Goal: Entertainment & Leisure: Consume media (video, audio)

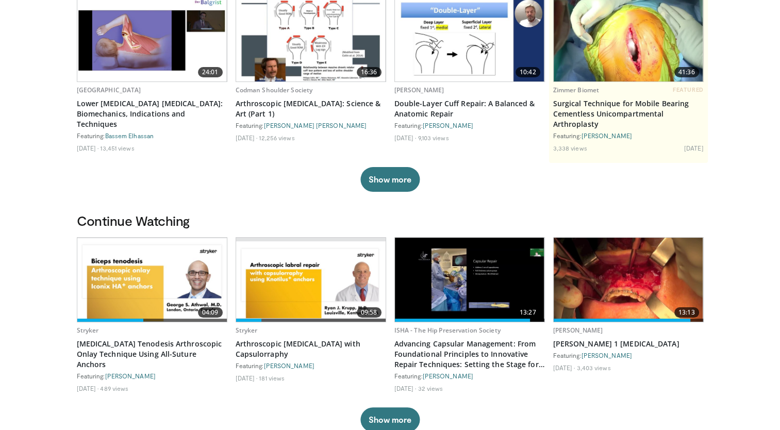
scroll to position [120, 0]
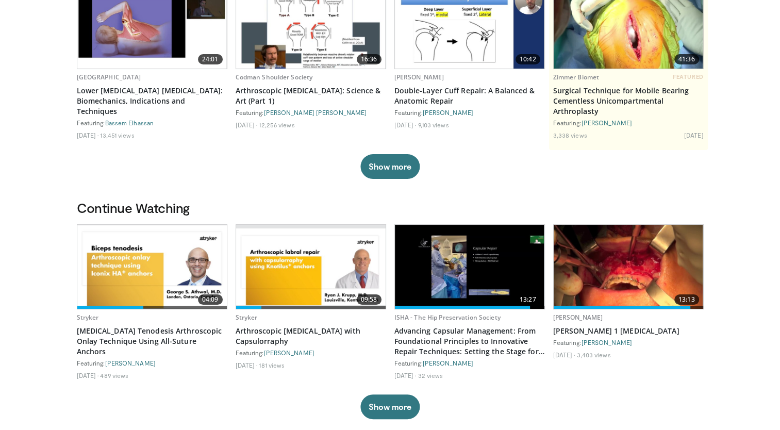
click at [630, 273] on img at bounding box center [628, 267] width 149 height 84
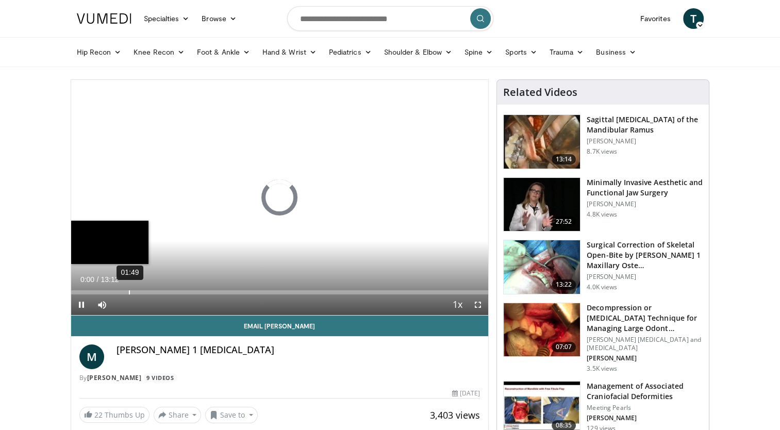
click at [128, 288] on div "Loaded : 0.00% 01:49 12:07" at bounding box center [279, 290] width 417 height 10
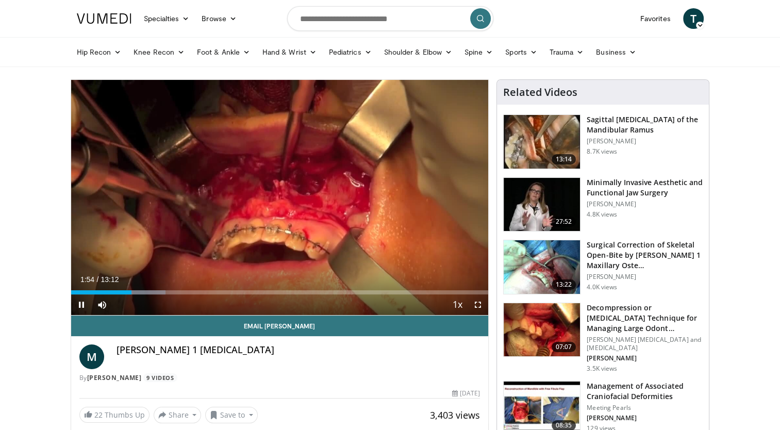
click at [148, 290] on div "10 seconds Tap to unmute" at bounding box center [279, 197] width 417 height 235
click at [160, 291] on div "Progress Bar" at bounding box center [160, 292] width 1 height 4
click at [146, 290] on div "02:23" at bounding box center [109, 292] width 76 height 4
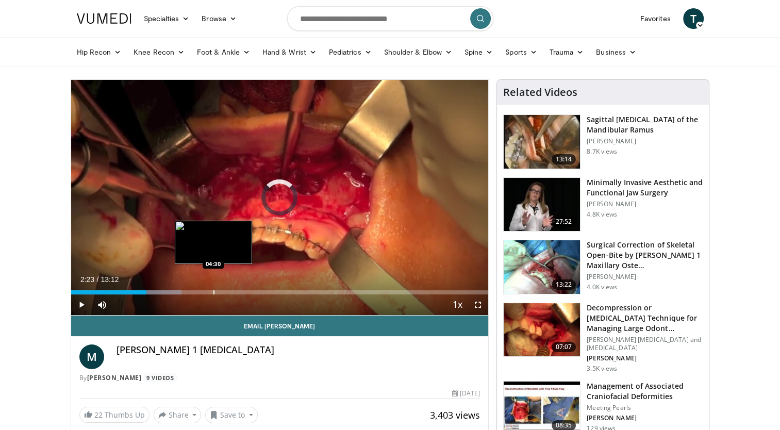
click at [213, 293] on div "Progress Bar" at bounding box center [213, 292] width 1 height 4
click at [195, 292] on div "Progress Bar" at bounding box center [195, 292] width 1 height 4
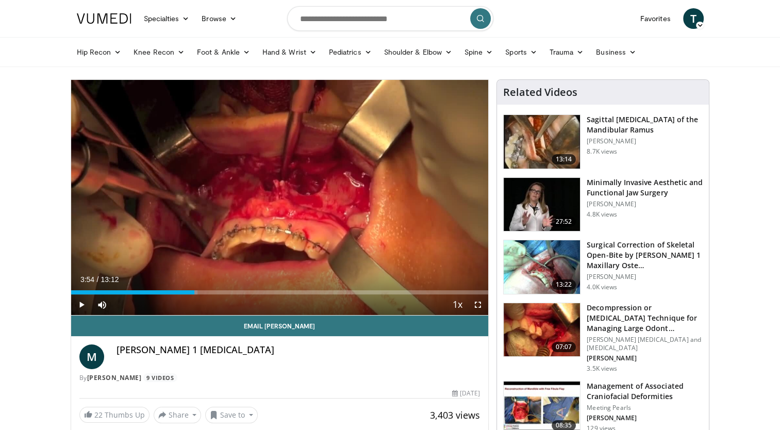
click at [176, 292] on div "Progress Bar" at bounding box center [176, 292] width 1 height 4
click at [161, 293] on div "Progress Bar" at bounding box center [161, 292] width 1 height 4
click at [152, 292] on div "Loaded : 30.21% 02:50 02:35" at bounding box center [279, 292] width 417 height 4
click at [311, 28] on input "Search topics, interventions" at bounding box center [390, 18] width 206 height 25
type input "********"
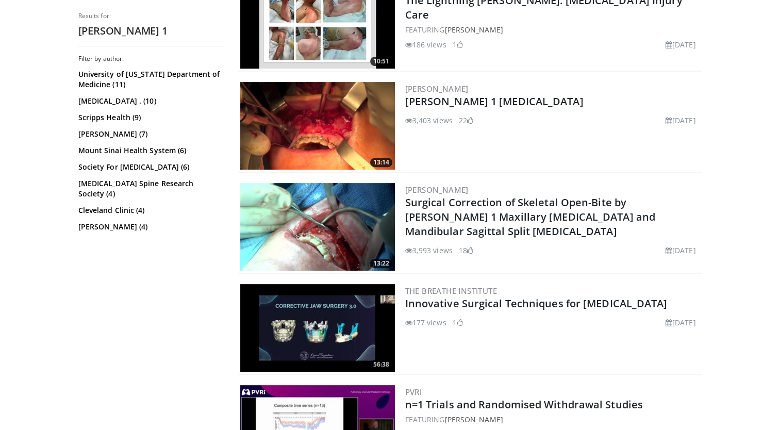
scroll to position [361, 0]
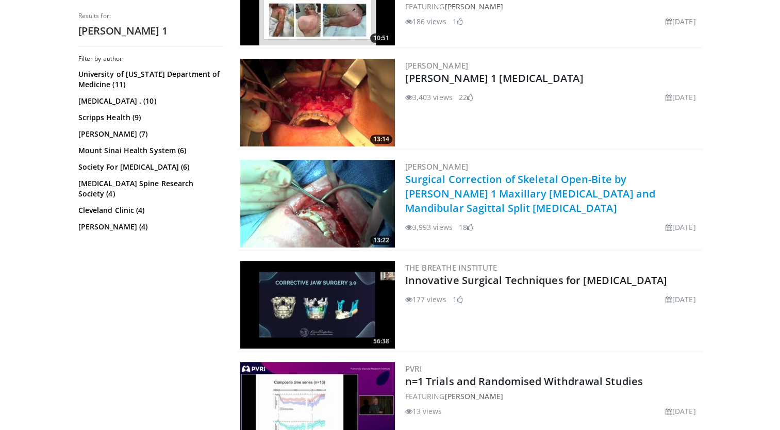
click at [588, 191] on link "Surgical Correction of Skeletal Open-Bite by [PERSON_NAME] 1 Maxillary [MEDICAL…" at bounding box center [530, 193] width 250 height 43
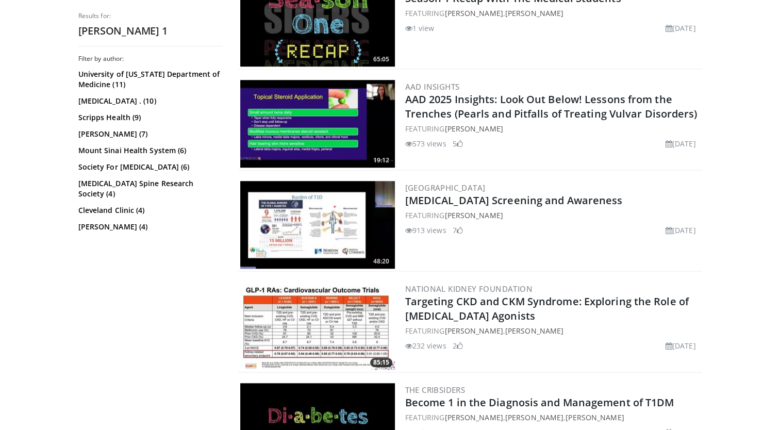
scroll to position [842, 0]
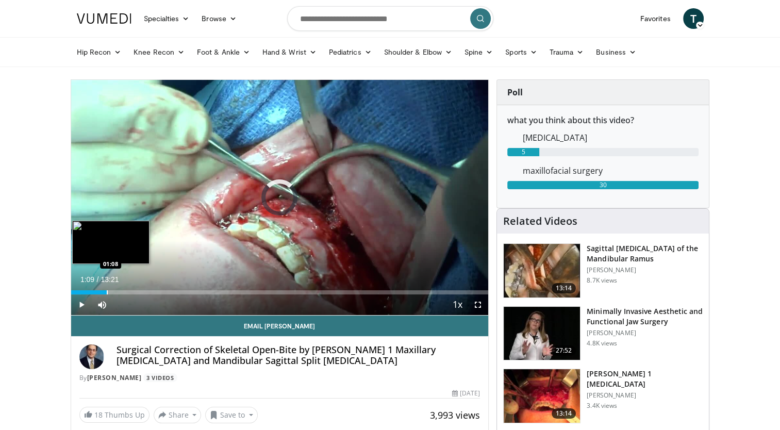
click at [107, 290] on div "Progress Bar" at bounding box center [107, 292] width 1 height 4
click at [134, 293] on div "Progress Bar" at bounding box center [134, 292] width 1 height 4
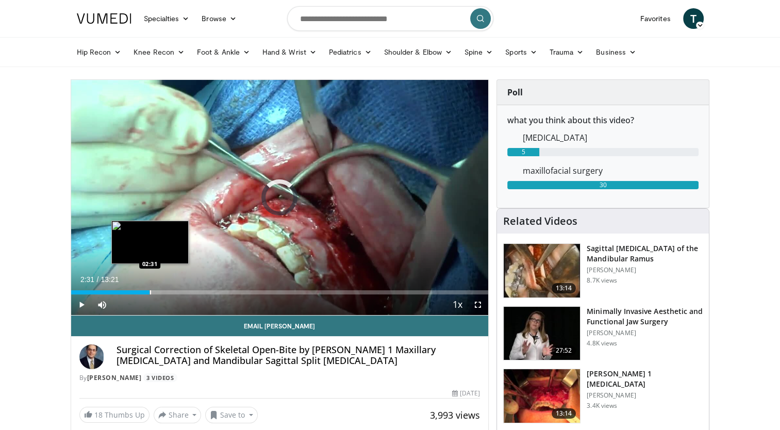
click at [150, 292] on div "Progress Bar" at bounding box center [150, 292] width 1 height 4
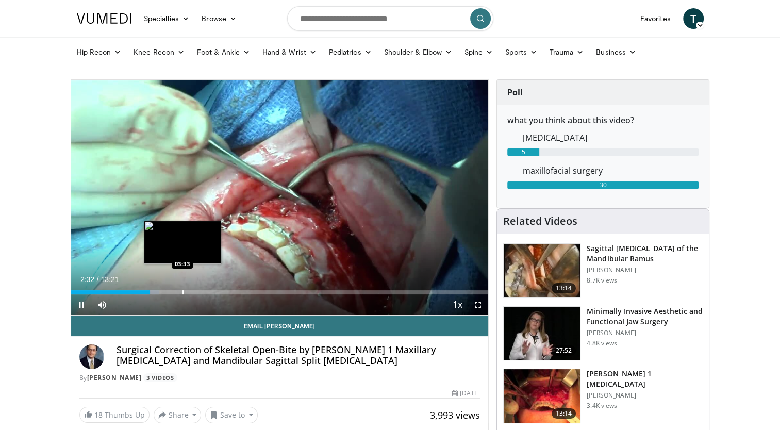
click at [182, 292] on div "Progress Bar" at bounding box center [182, 292] width 1 height 4
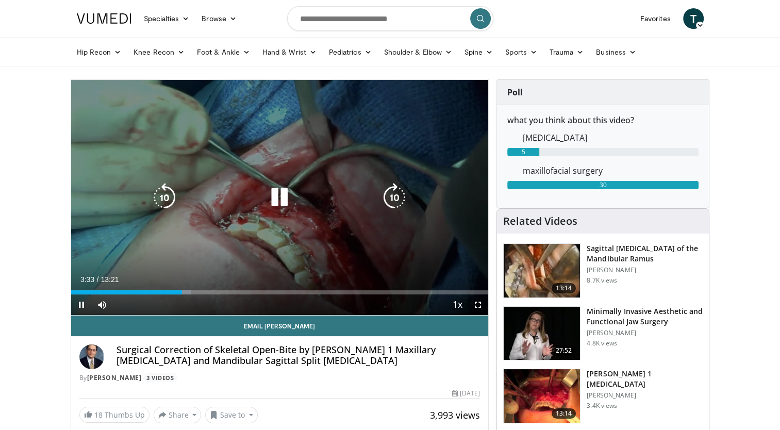
click at [207, 294] on div "Current Time 3:33 / Duration 13:21 Pause Skip Backward Skip Forward Mute Loaded…" at bounding box center [279, 304] width 417 height 21
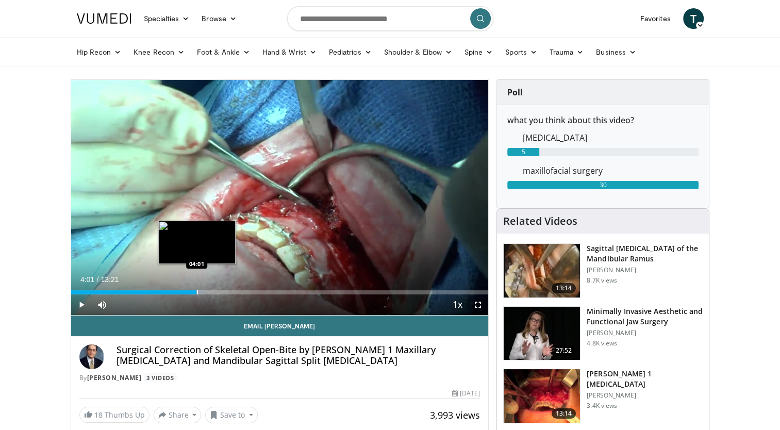
click at [197, 292] on div "Progress Bar" at bounding box center [197, 292] width 1 height 4
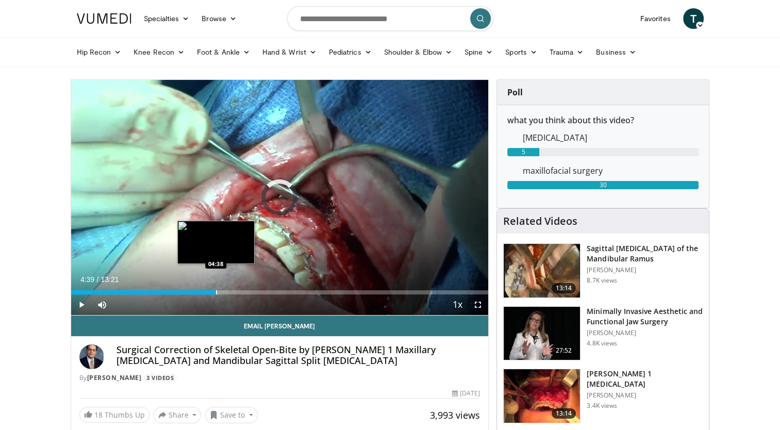
click at [216, 291] on div "Progress Bar" at bounding box center [216, 292] width 1 height 4
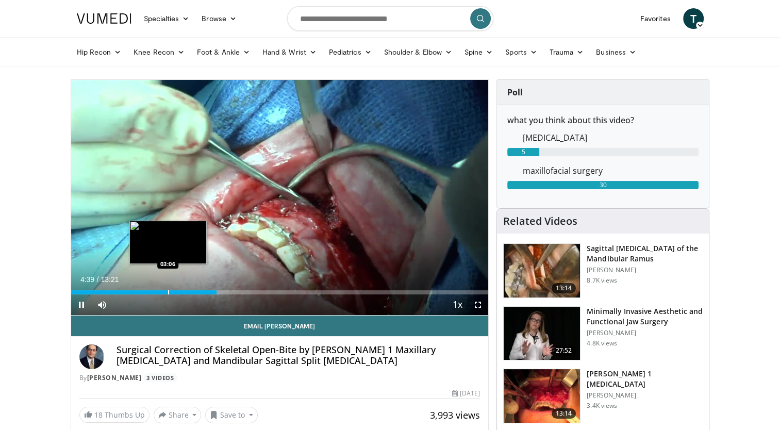
click at [168, 292] on div "Progress Bar" at bounding box center [168, 292] width 1 height 4
click at [155, 292] on div "03:06" at bounding box center [119, 292] width 97 height 4
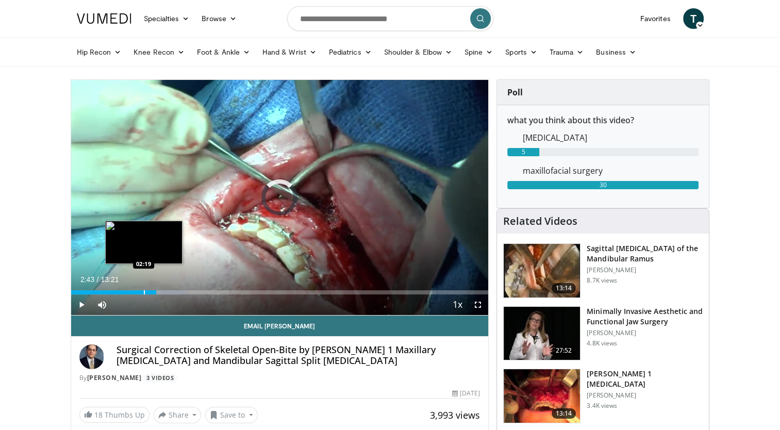
click at [144, 290] on div "Progress Bar" at bounding box center [144, 292] width 1 height 4
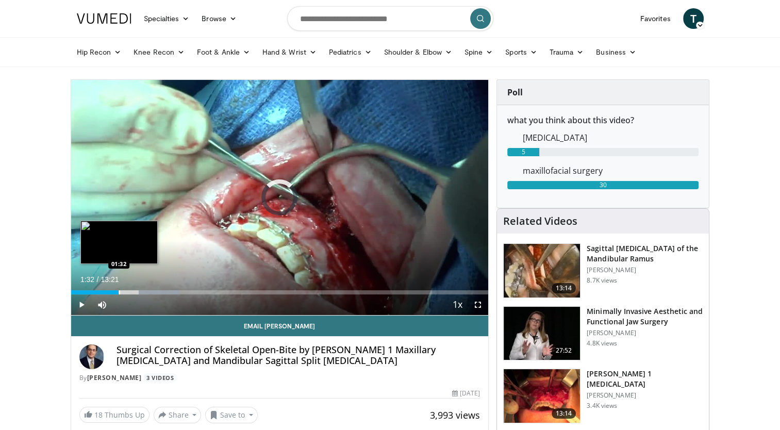
click at [119, 289] on div "Loaded : 25.99% 01:32 01:32" at bounding box center [279, 290] width 417 height 10
